Goal: Information Seeking & Learning: Learn about a topic

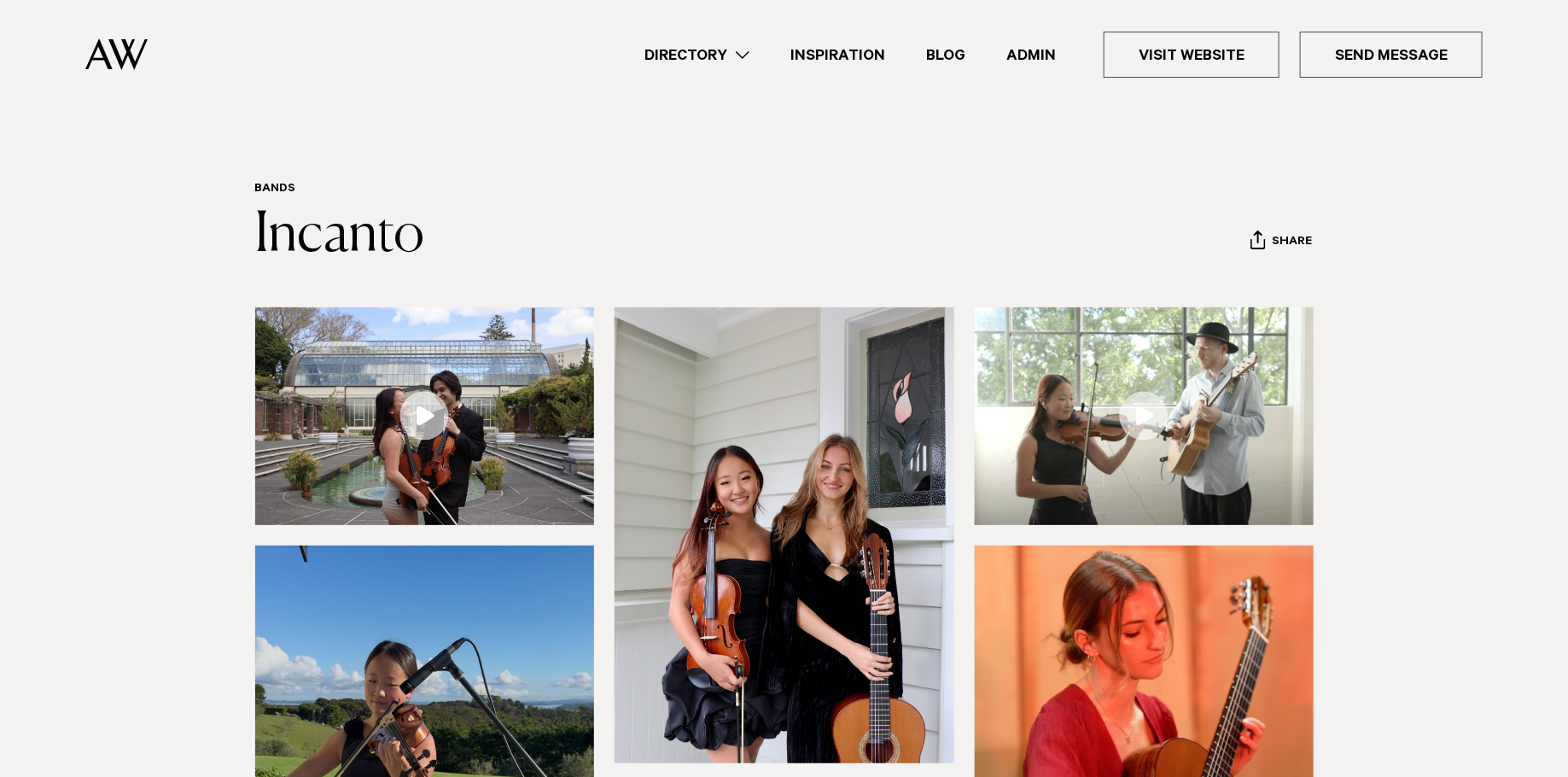
click at [1030, 51] on link "Admin" at bounding box center [1031, 55] width 91 height 23
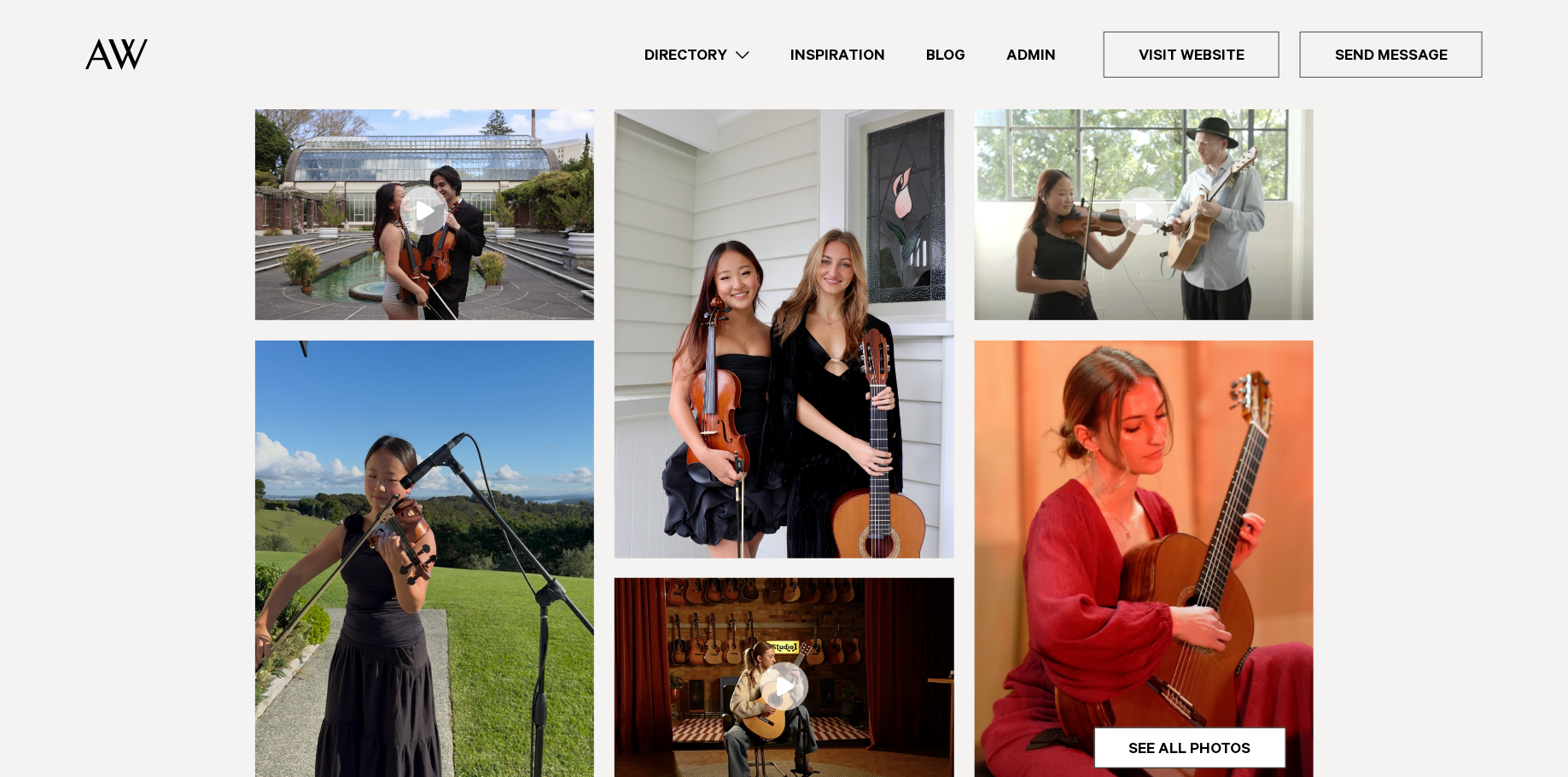
scroll to position [241, 0]
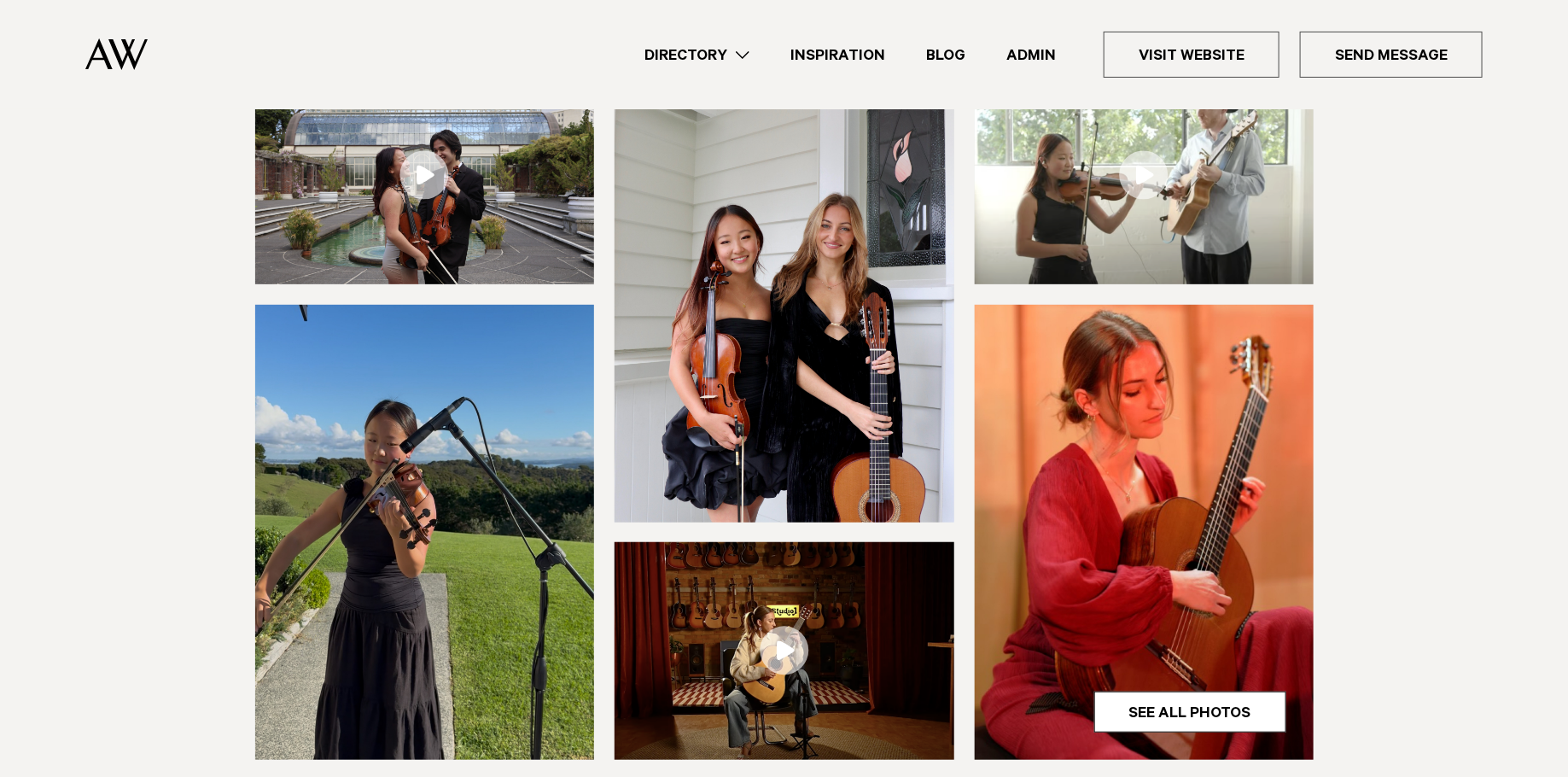
click at [893, 385] on img at bounding box center [784, 294] width 340 height 455
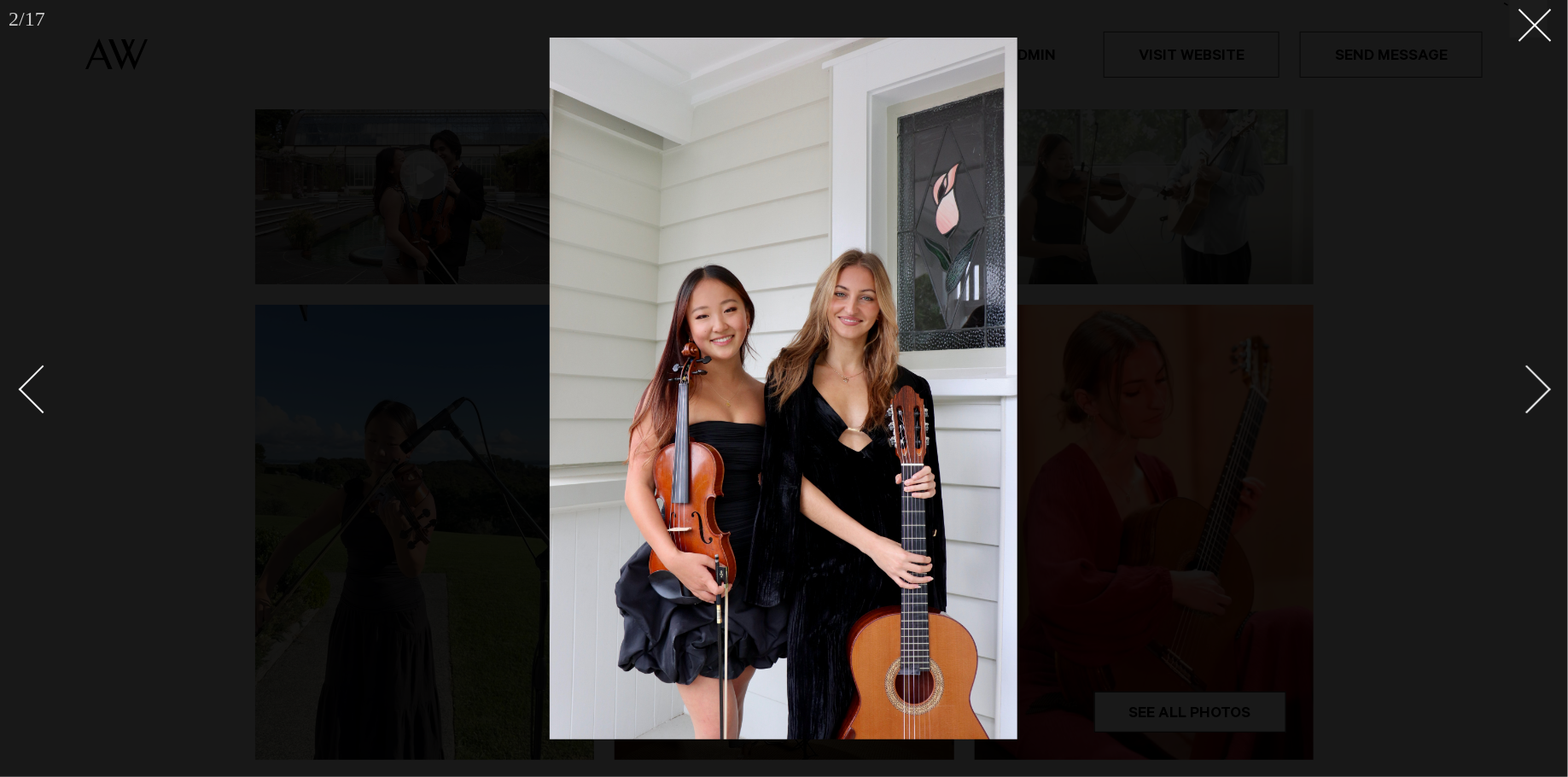
click at [1535, 383] on div "Next slide" at bounding box center [1527, 389] width 49 height 49
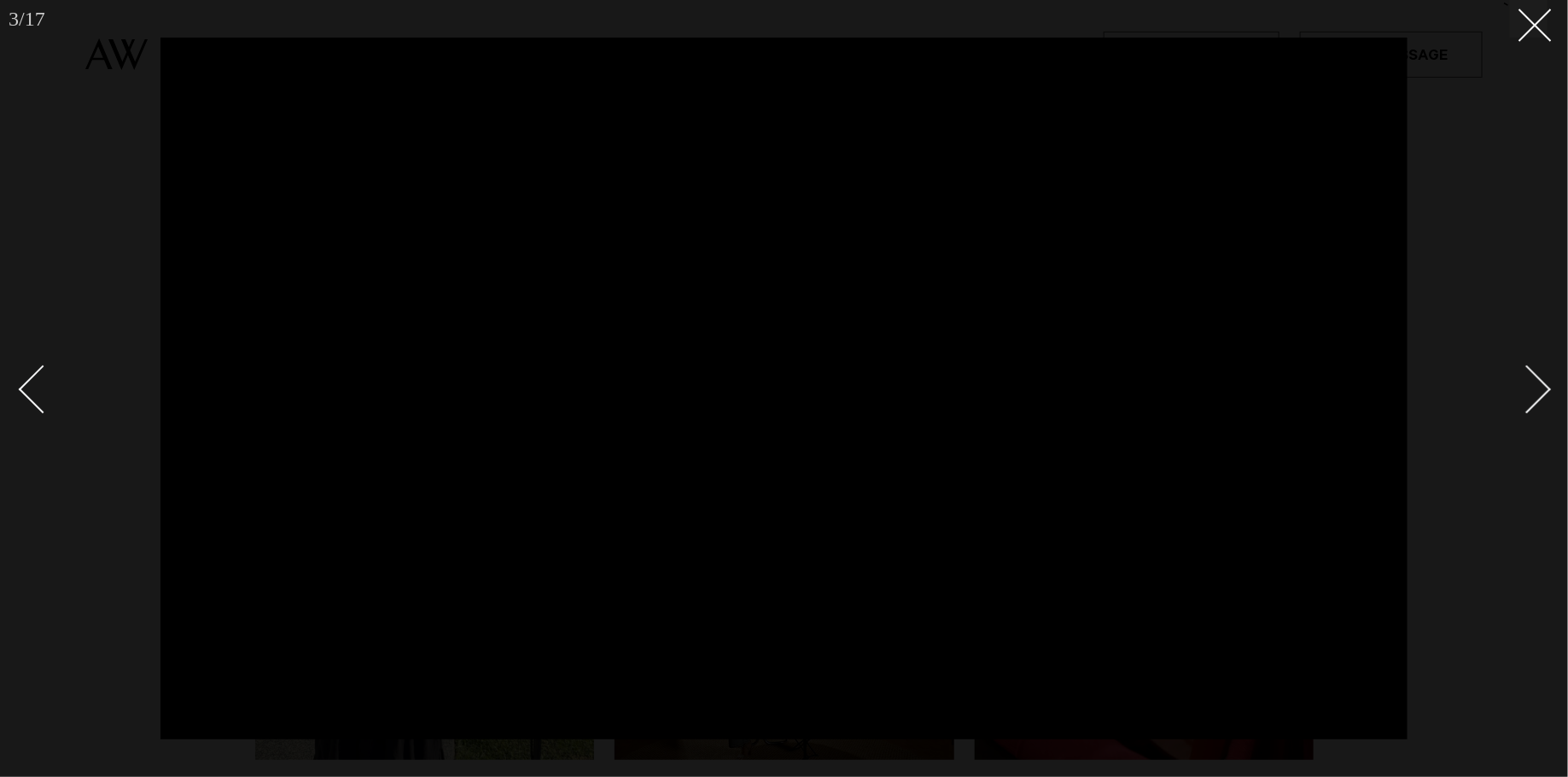
click at [1535, 383] on div "Next slide" at bounding box center [1527, 389] width 49 height 49
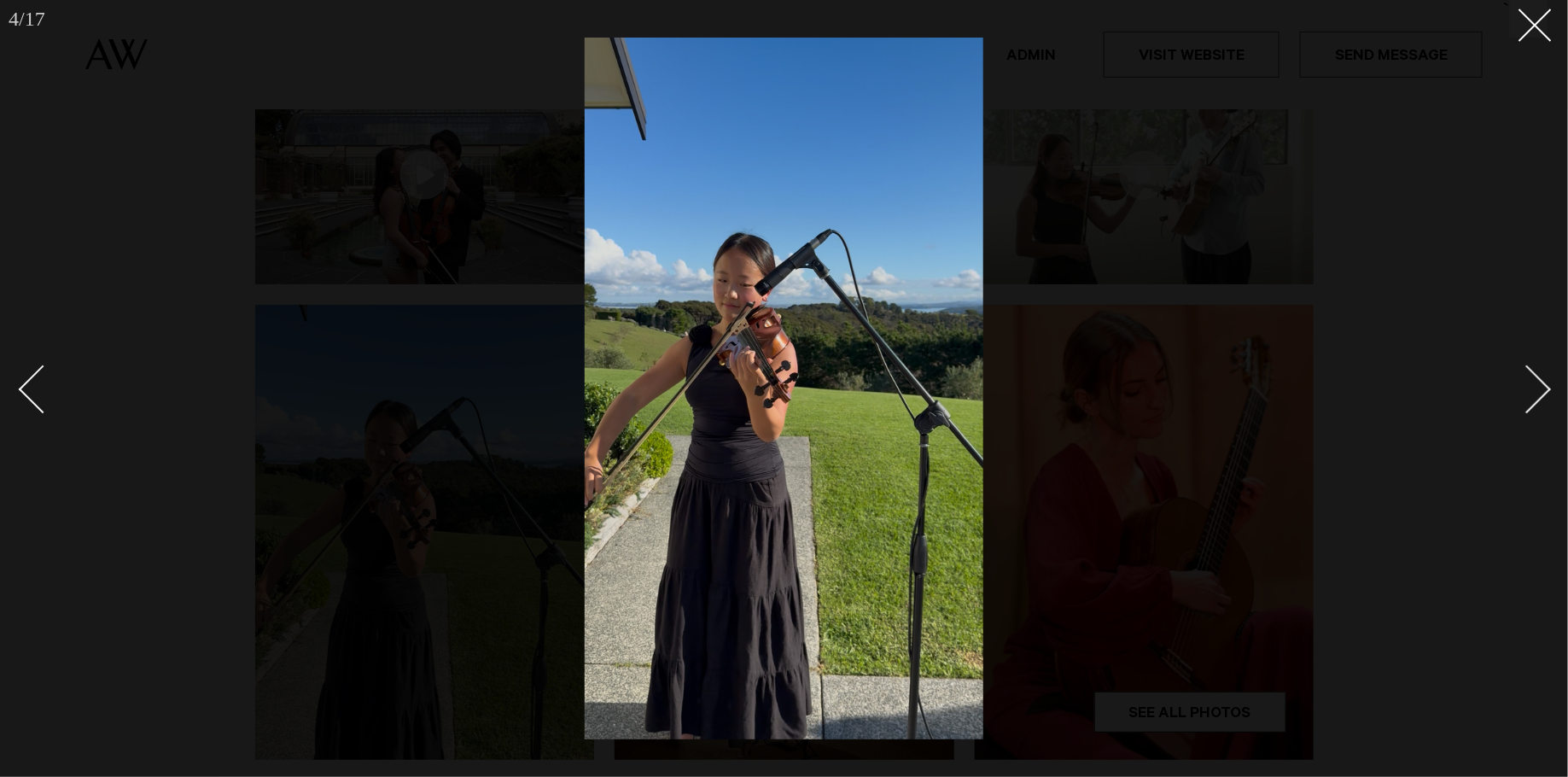
click at [1535, 383] on div "Next slide" at bounding box center [1527, 389] width 49 height 49
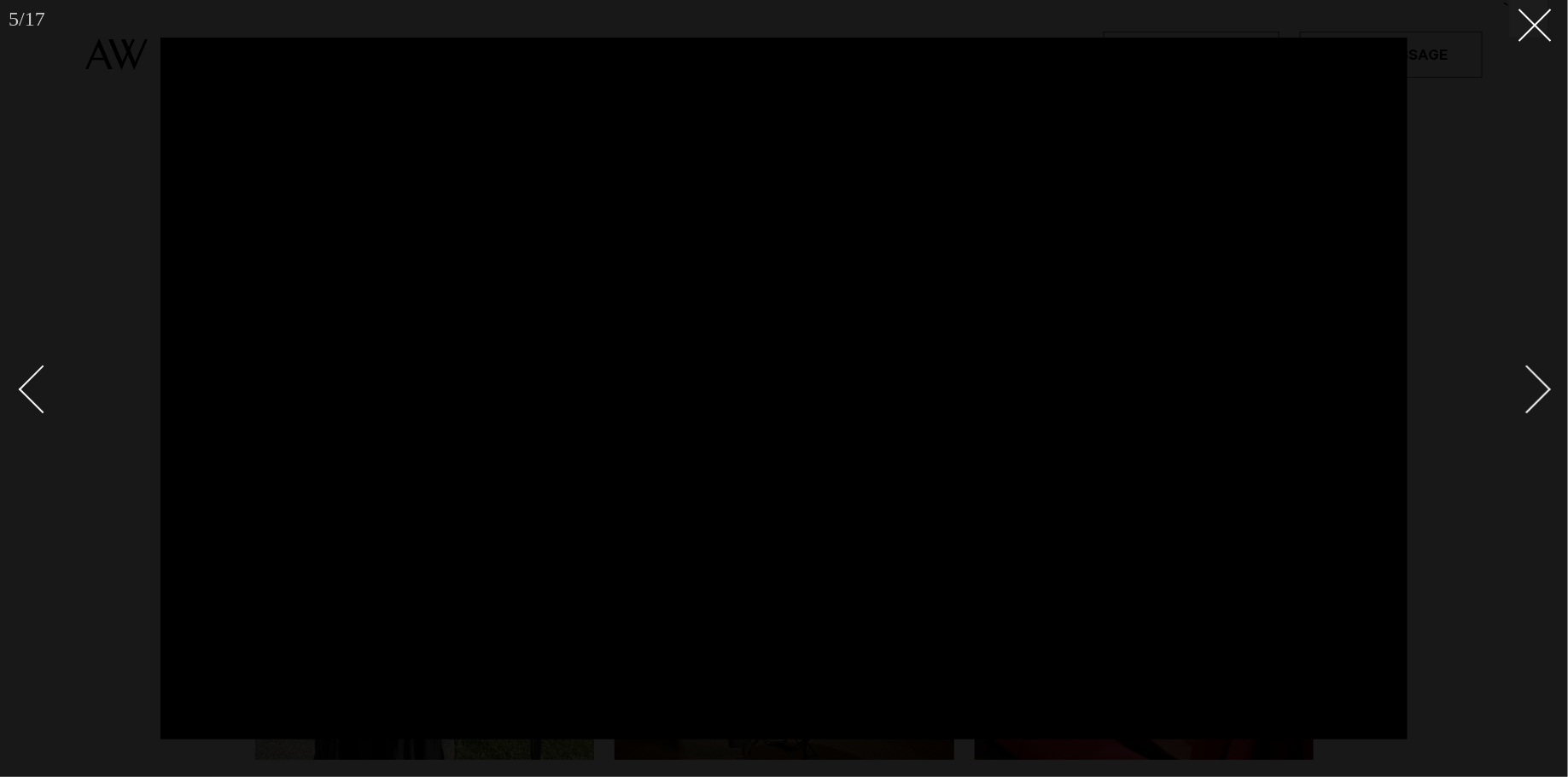
click at [1535, 383] on div "Next slide" at bounding box center [1527, 389] width 49 height 49
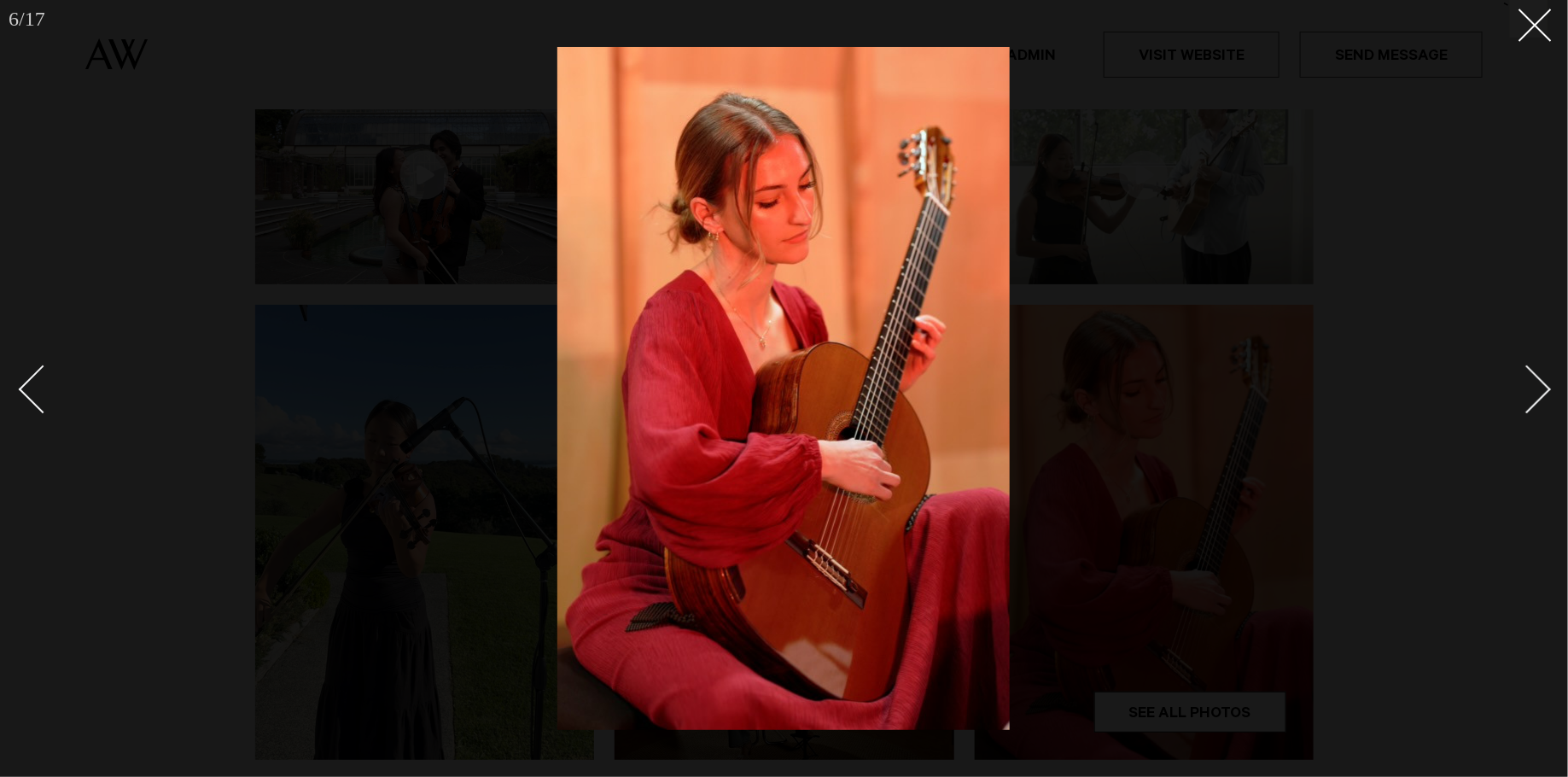
click at [1535, 383] on div "Next slide" at bounding box center [1527, 389] width 49 height 49
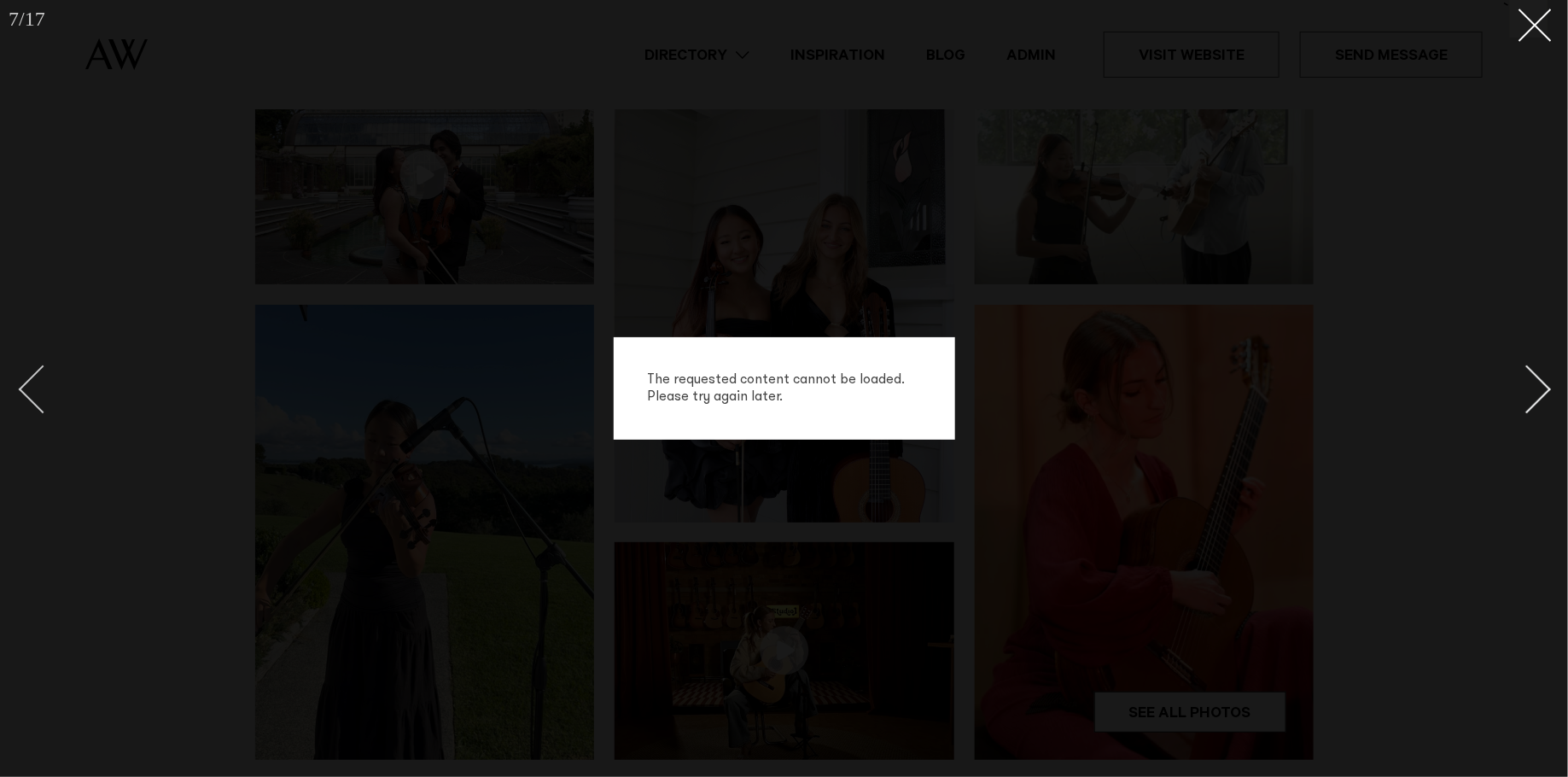
click at [29, 380] on div "Previous slide" at bounding box center [43, 389] width 49 height 49
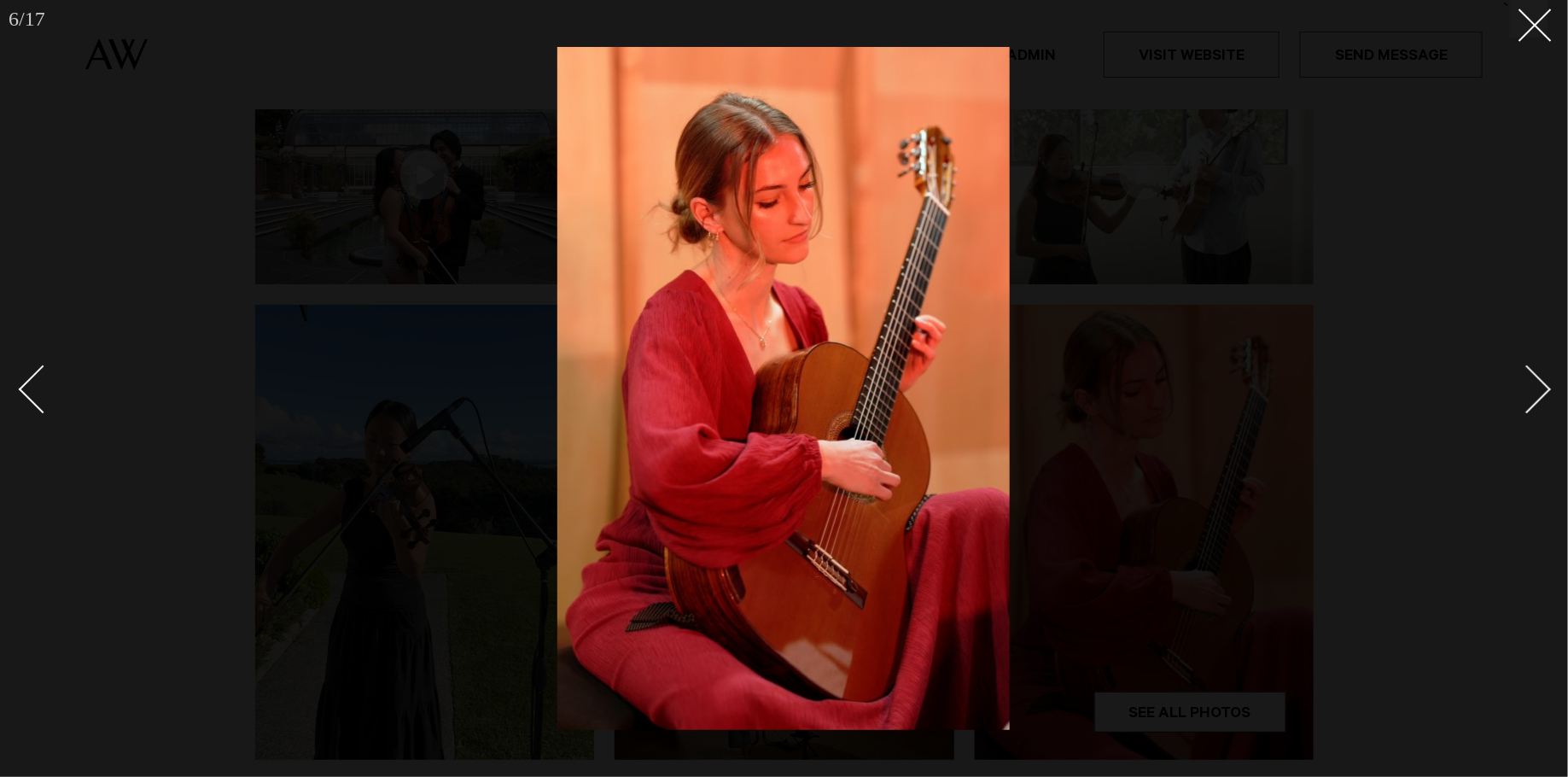
click at [1531, 384] on div "Next slide" at bounding box center [1527, 389] width 49 height 49
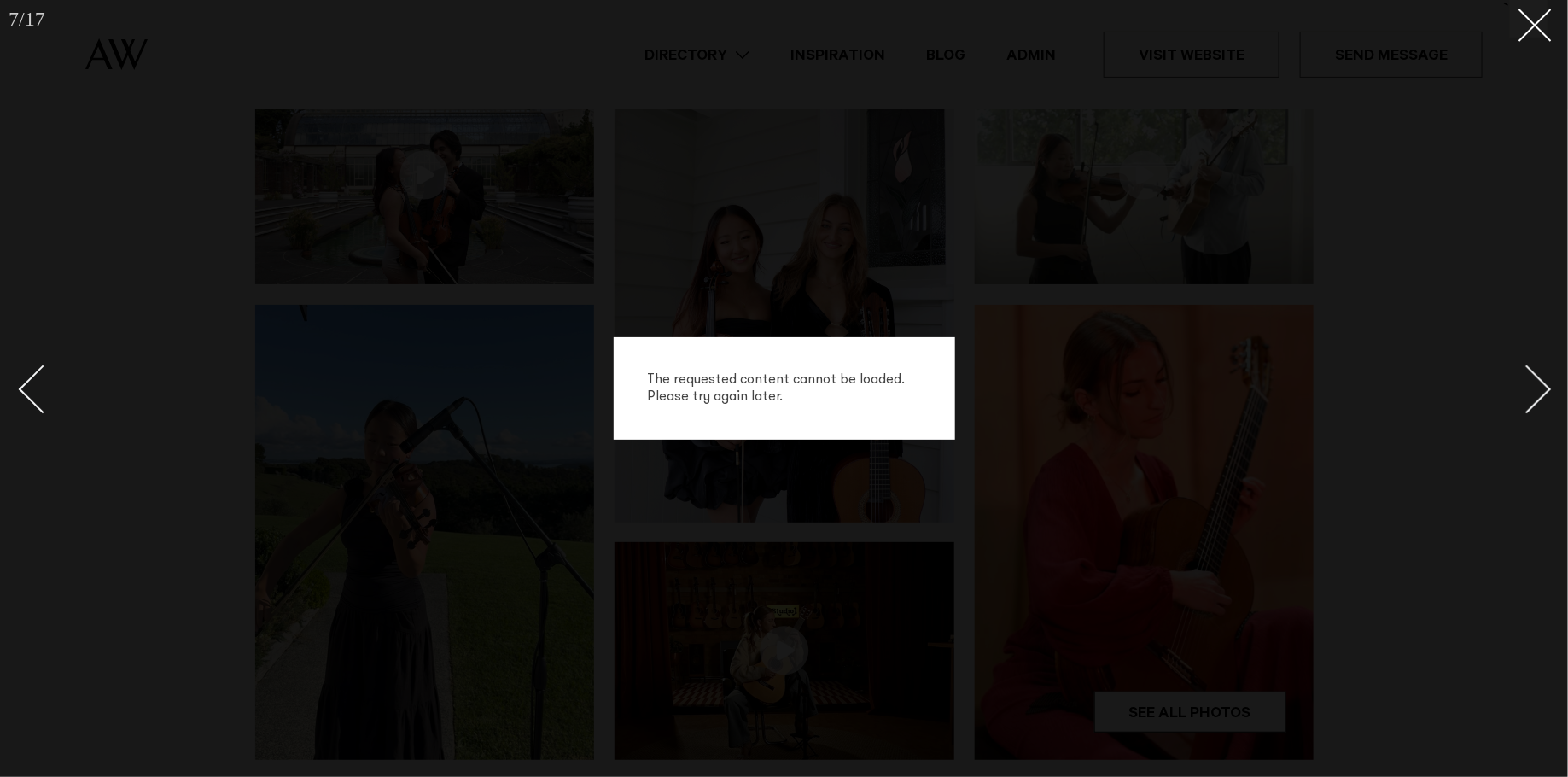
click at [1532, 385] on div "Next slide" at bounding box center [1527, 389] width 49 height 49
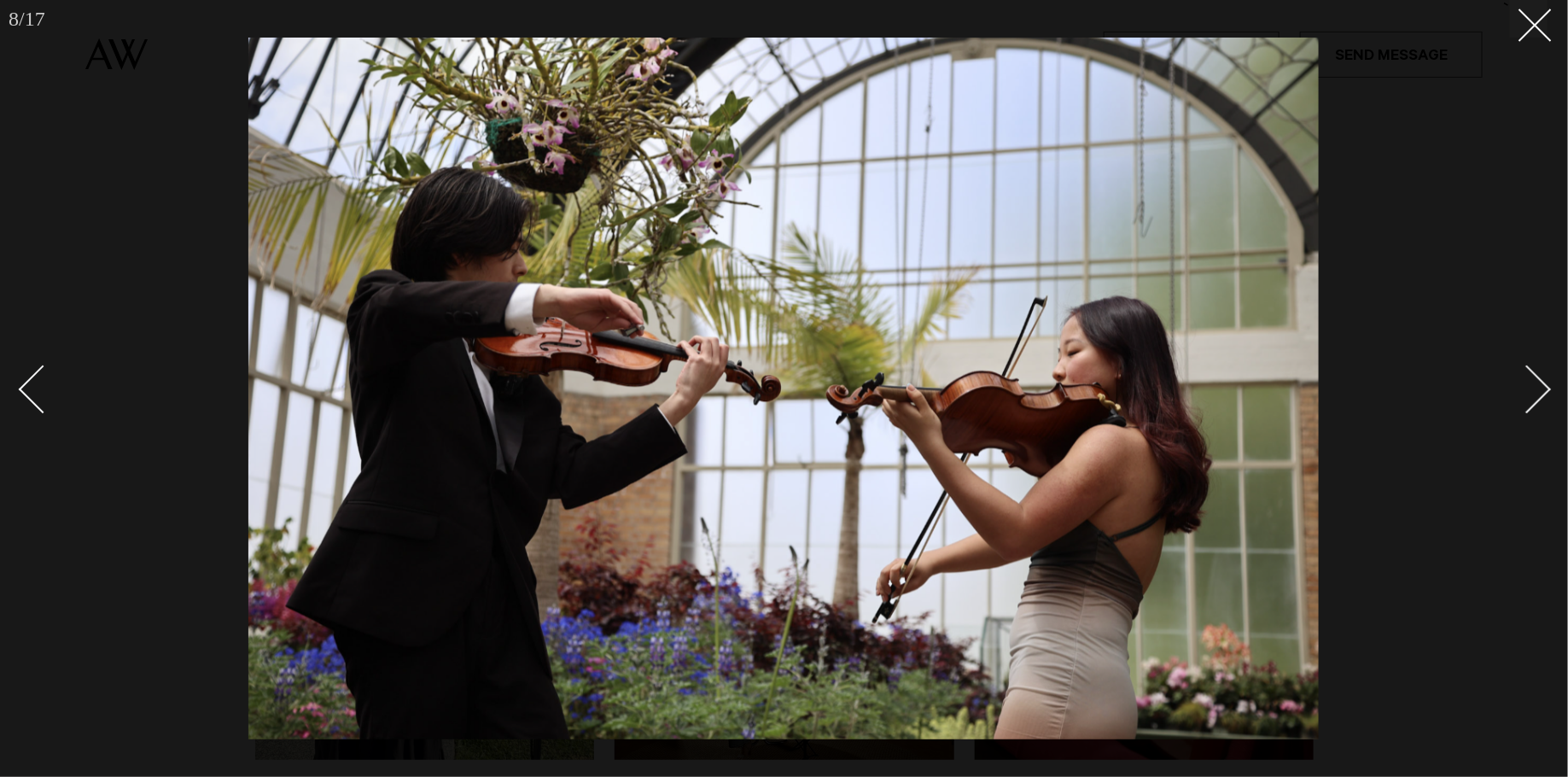
click at [1532, 385] on div "Next slide" at bounding box center [1527, 389] width 49 height 49
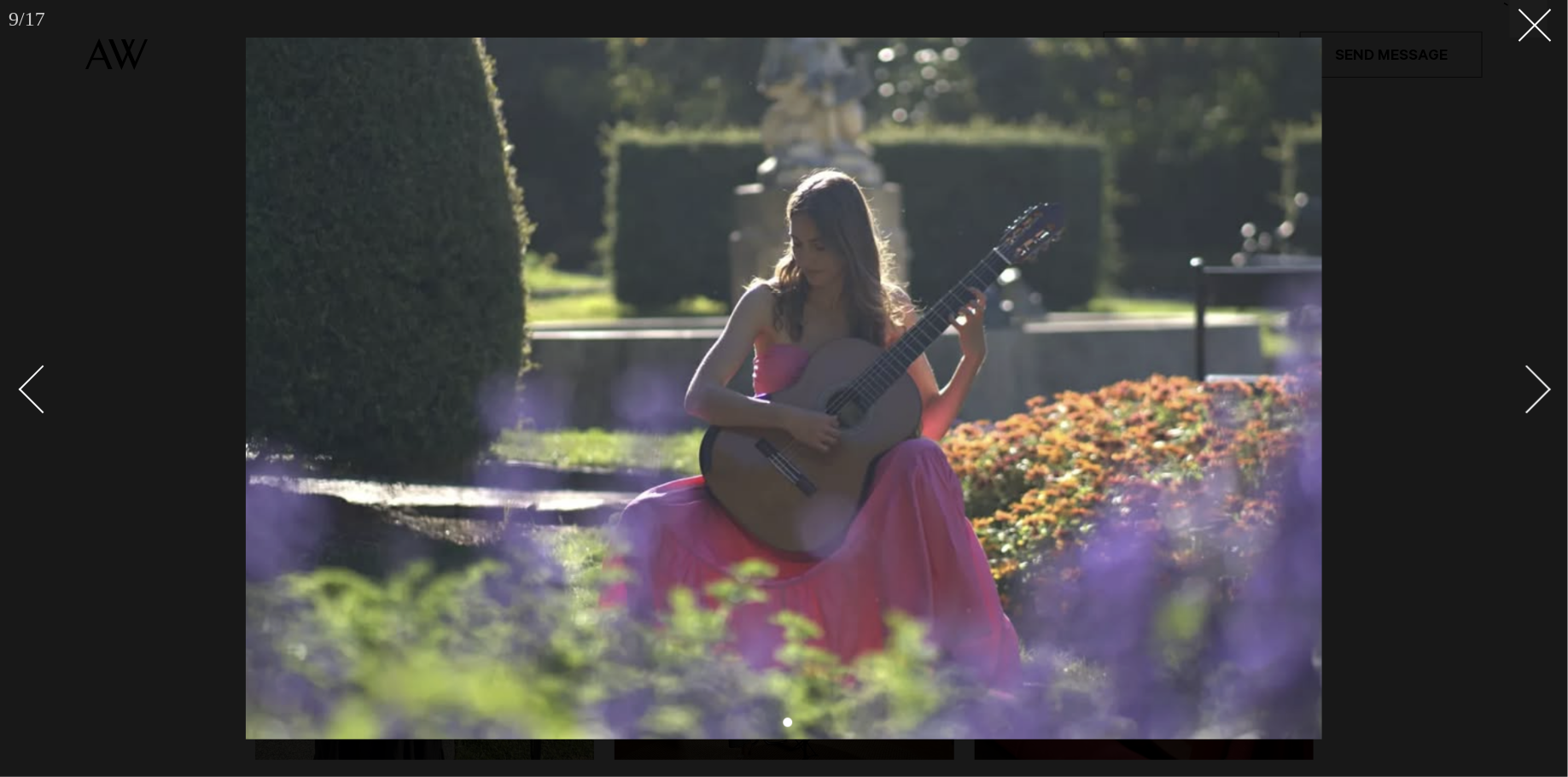
click at [1527, 397] on div "Next slide" at bounding box center [1527, 389] width 49 height 49
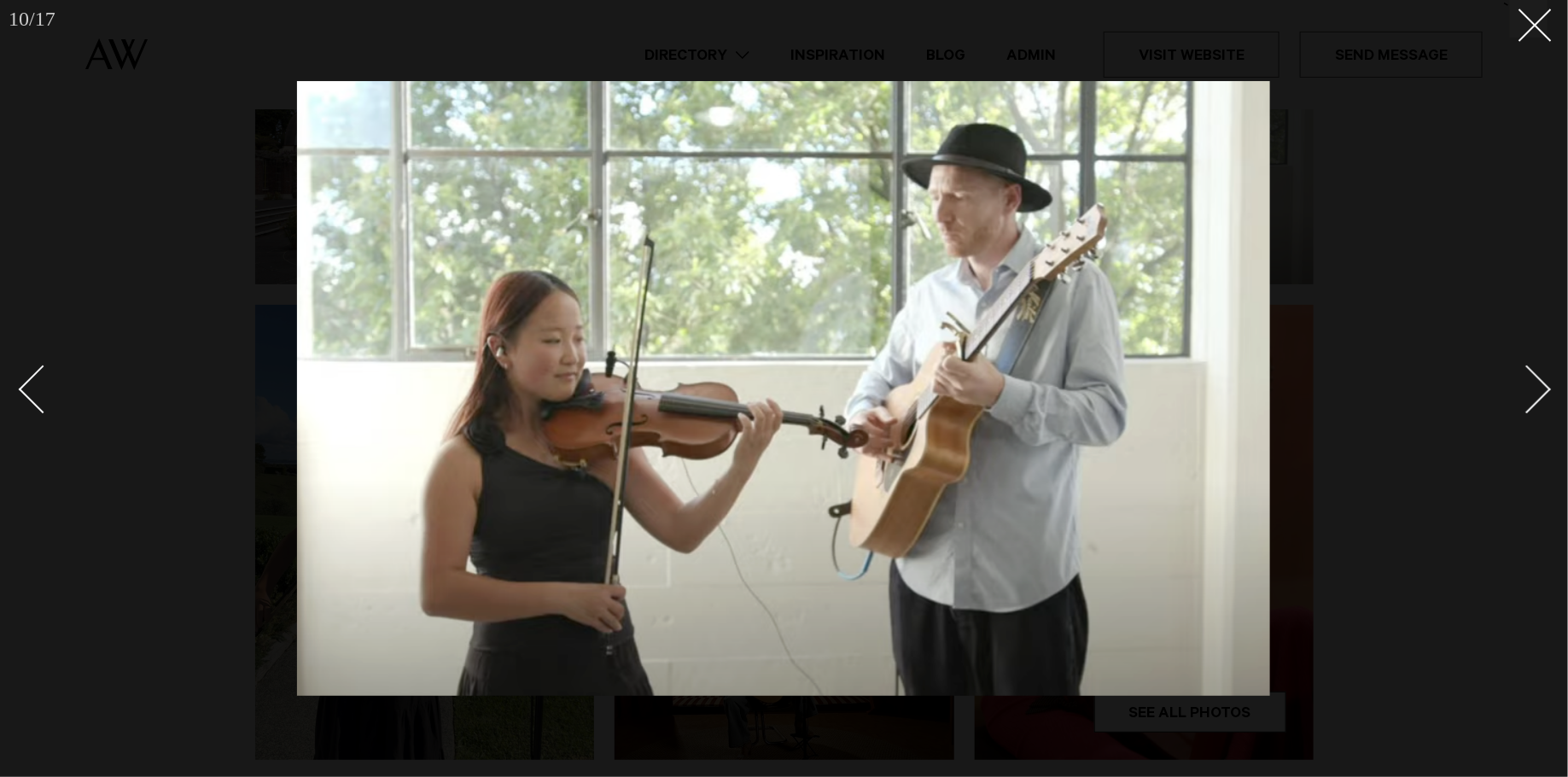
click at [1527, 397] on div "Next slide" at bounding box center [1527, 389] width 49 height 49
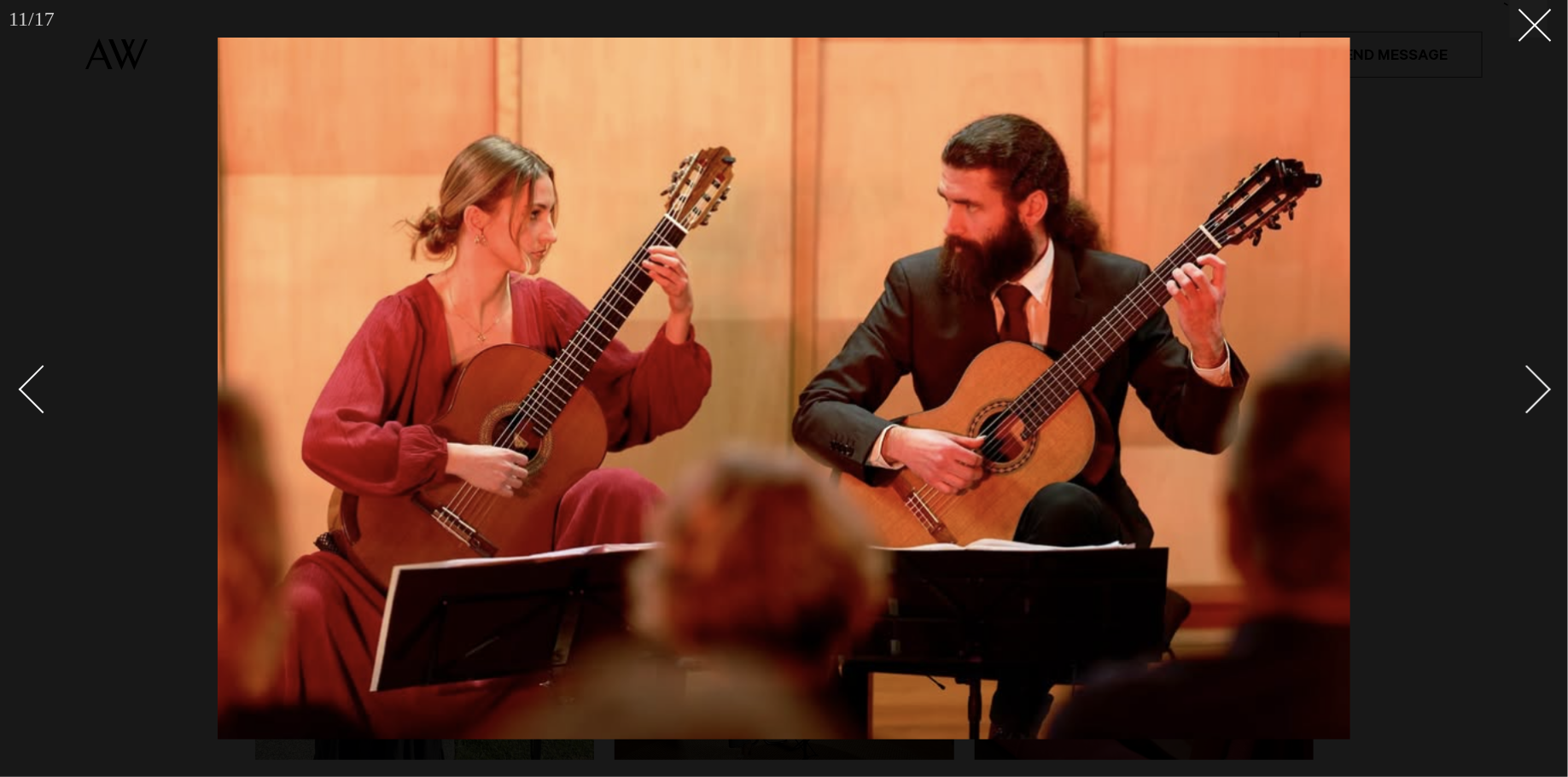
click at [1527, 397] on div "Next slide" at bounding box center [1527, 389] width 49 height 49
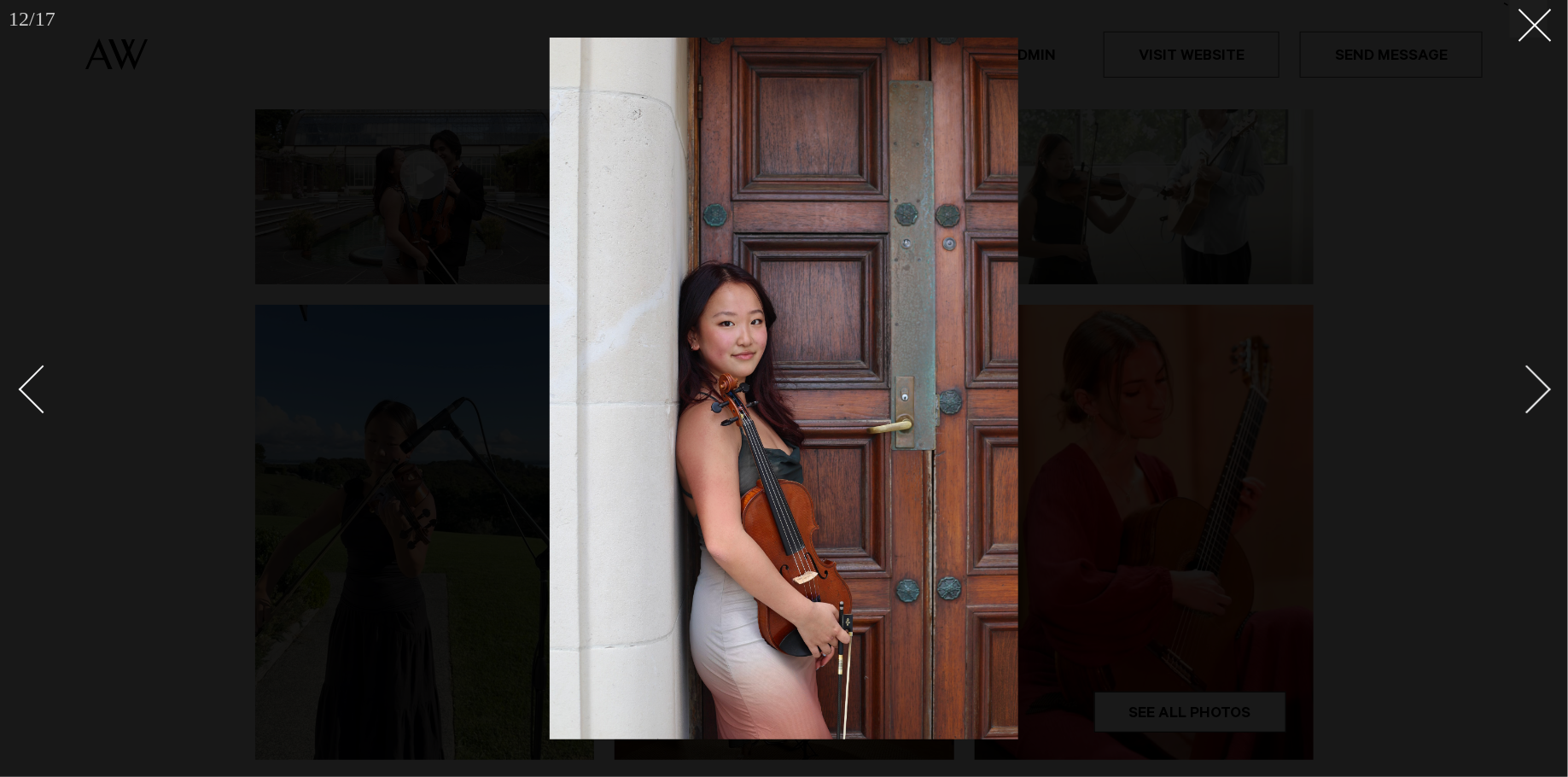
click at [1527, 397] on div "Next slide" at bounding box center [1527, 389] width 49 height 49
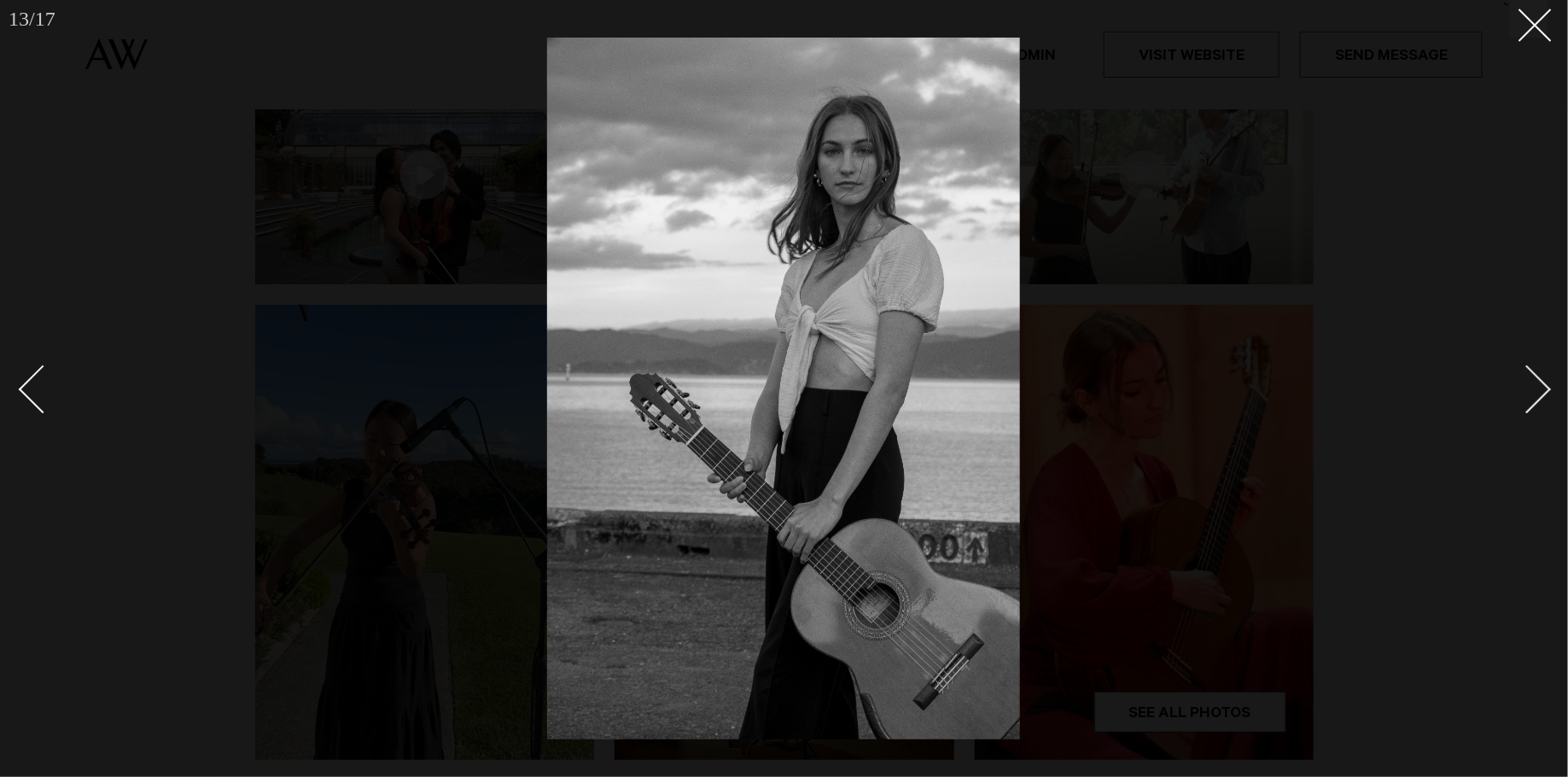
click at [1527, 397] on div "Next slide" at bounding box center [1527, 389] width 49 height 49
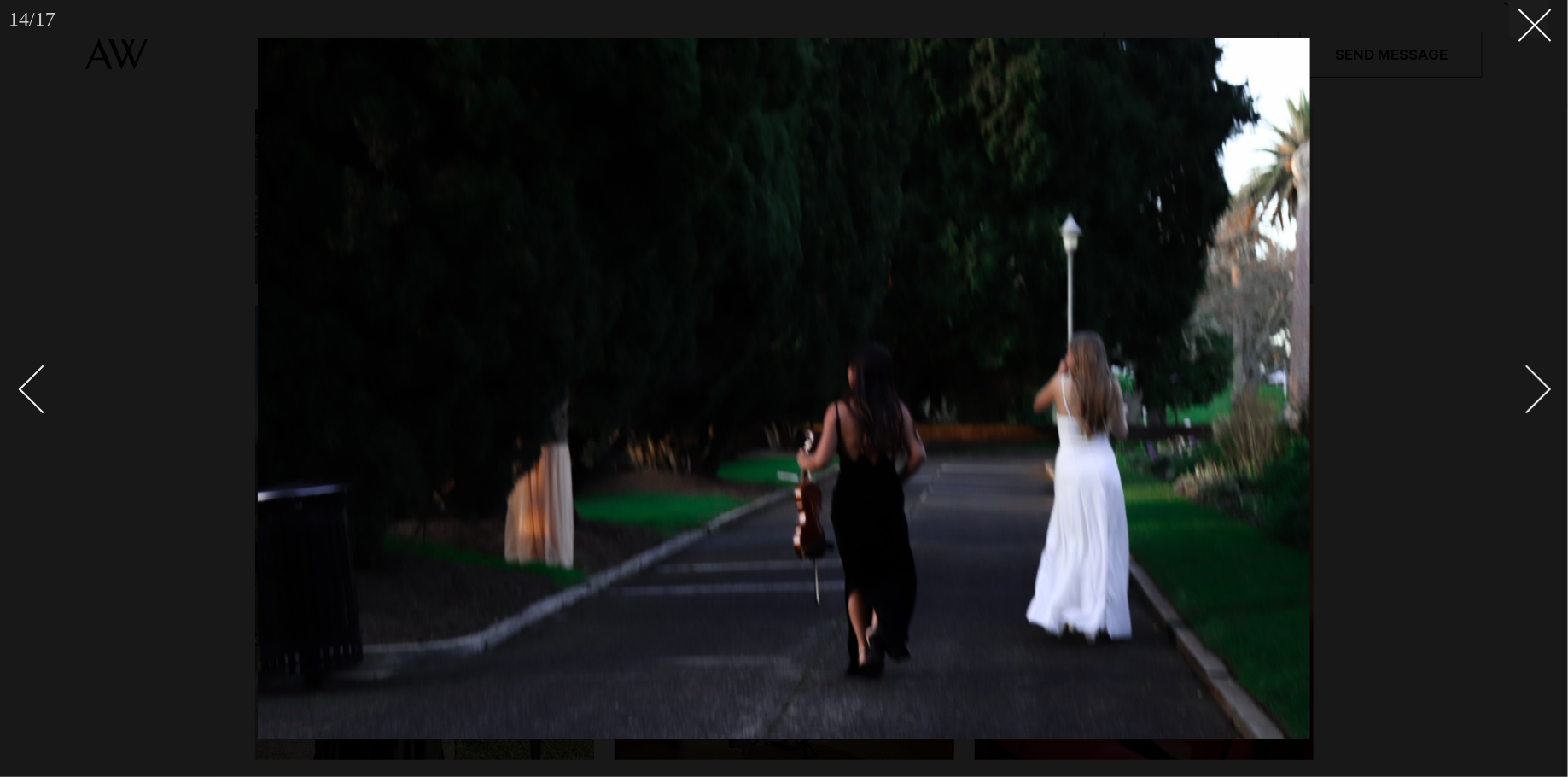
click at [1527, 397] on div "Next slide" at bounding box center [1527, 389] width 49 height 49
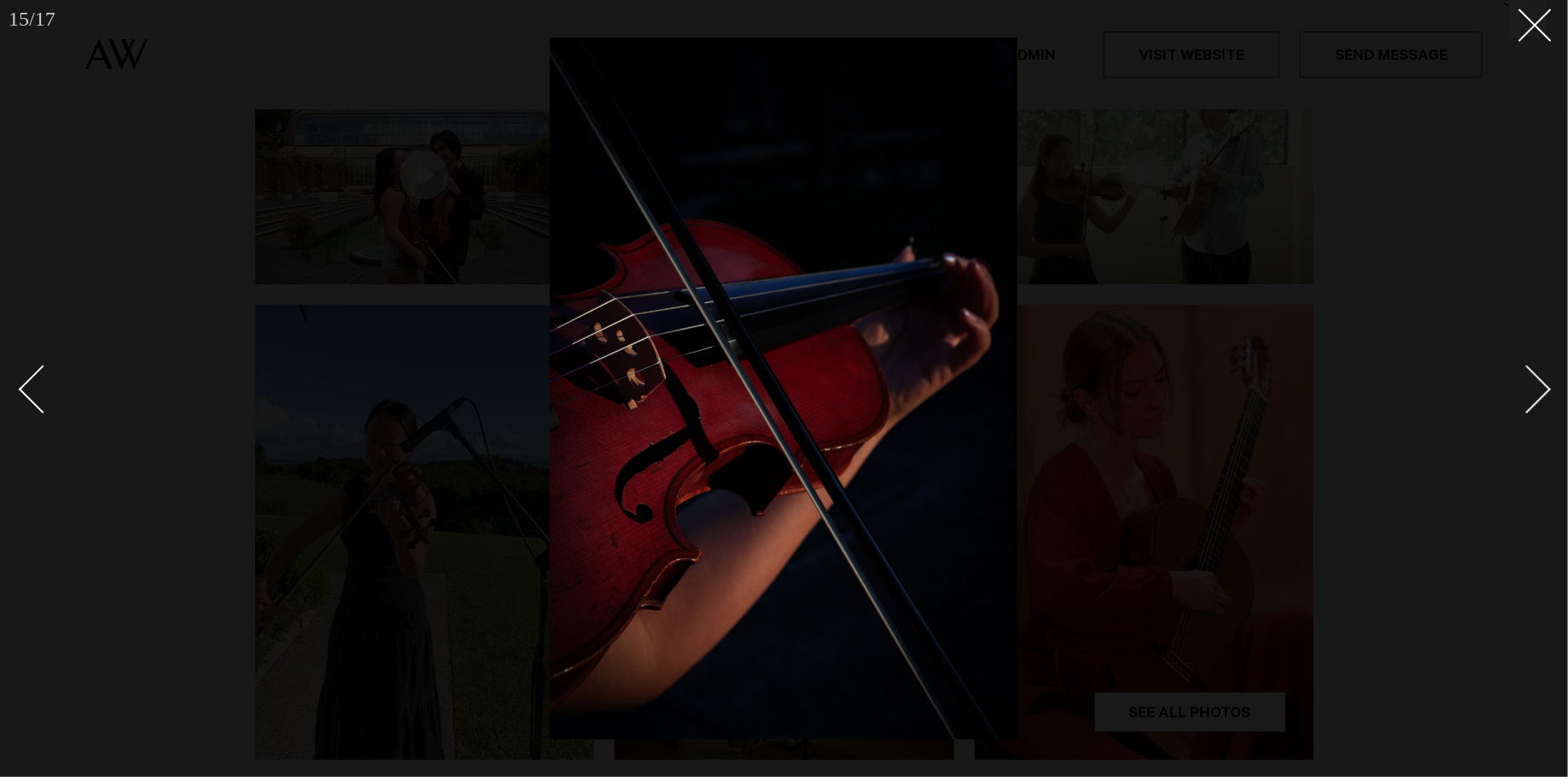
click at [1527, 397] on div "Next slide" at bounding box center [1527, 389] width 49 height 49
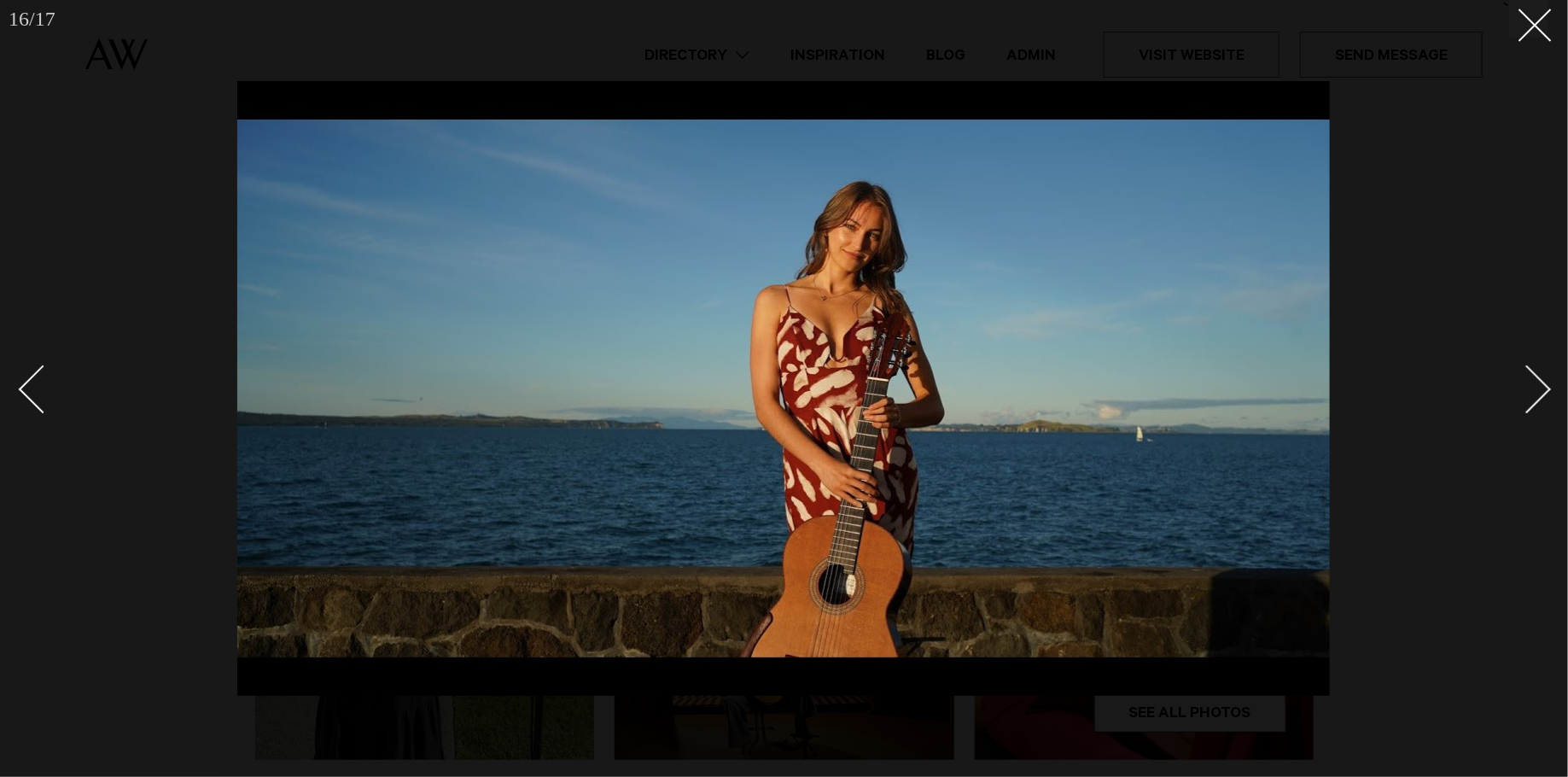
click at [1527, 397] on div "Next slide" at bounding box center [1527, 389] width 49 height 49
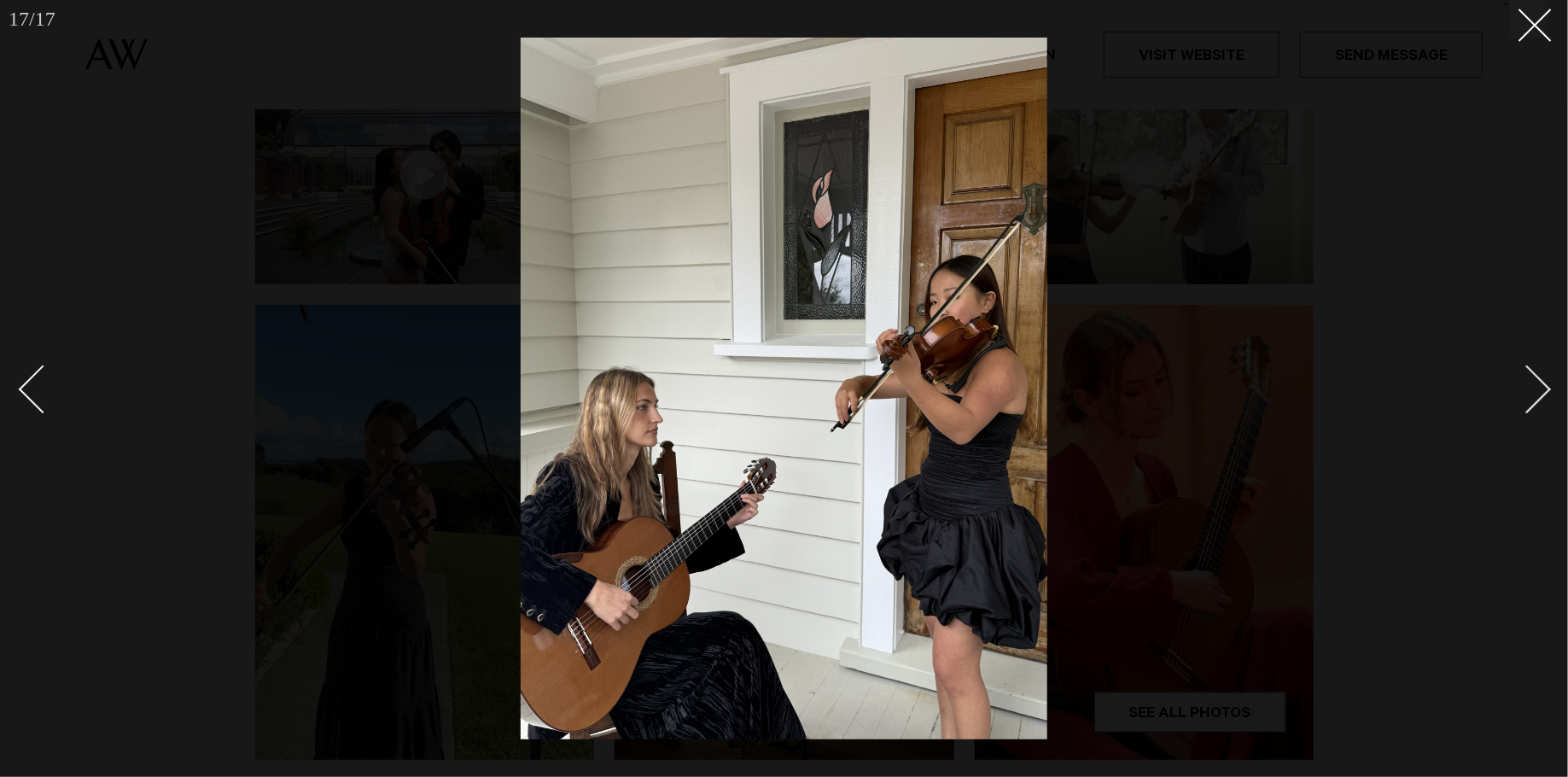
click at [1527, 397] on div "Next slide" at bounding box center [1527, 389] width 49 height 49
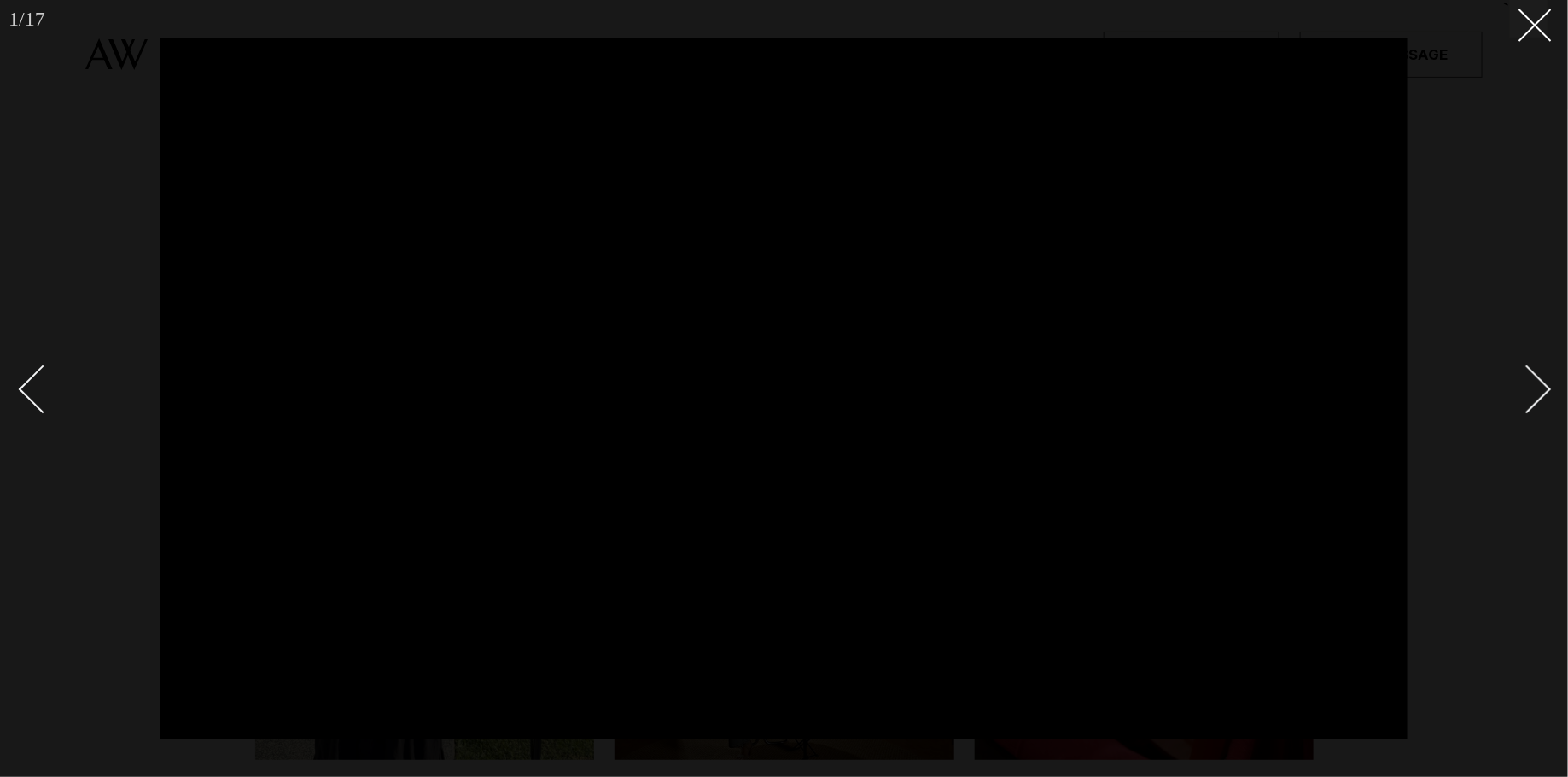
click at [22, 397] on link at bounding box center [51, 388] width 60 height 86
